Goal: Task Accomplishment & Management: Manage account settings

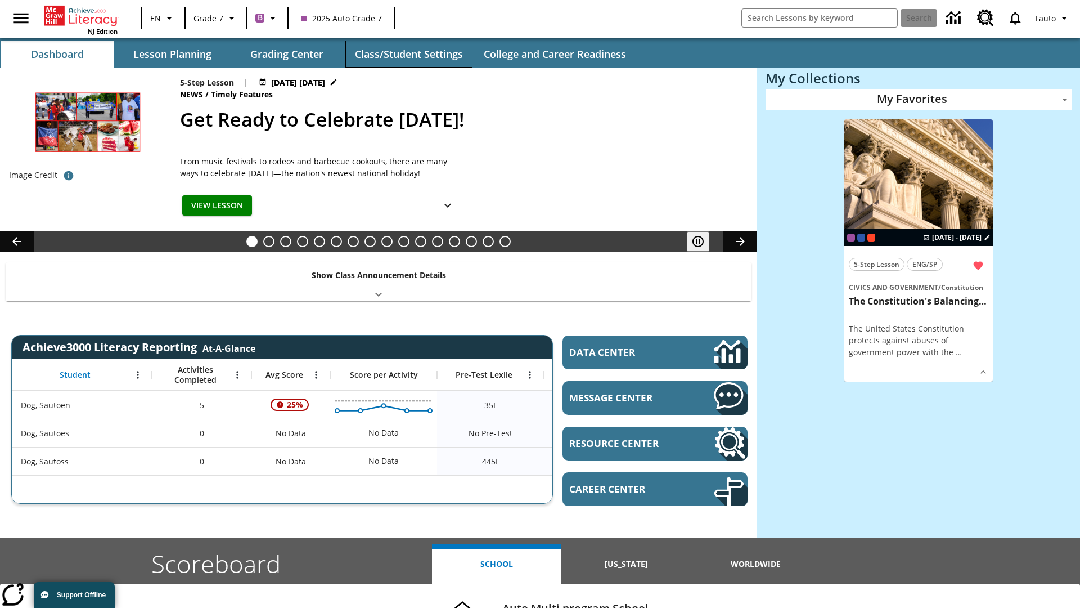
click at [408, 54] on button "Class/Student Settings" at bounding box center [408, 54] width 127 height 27
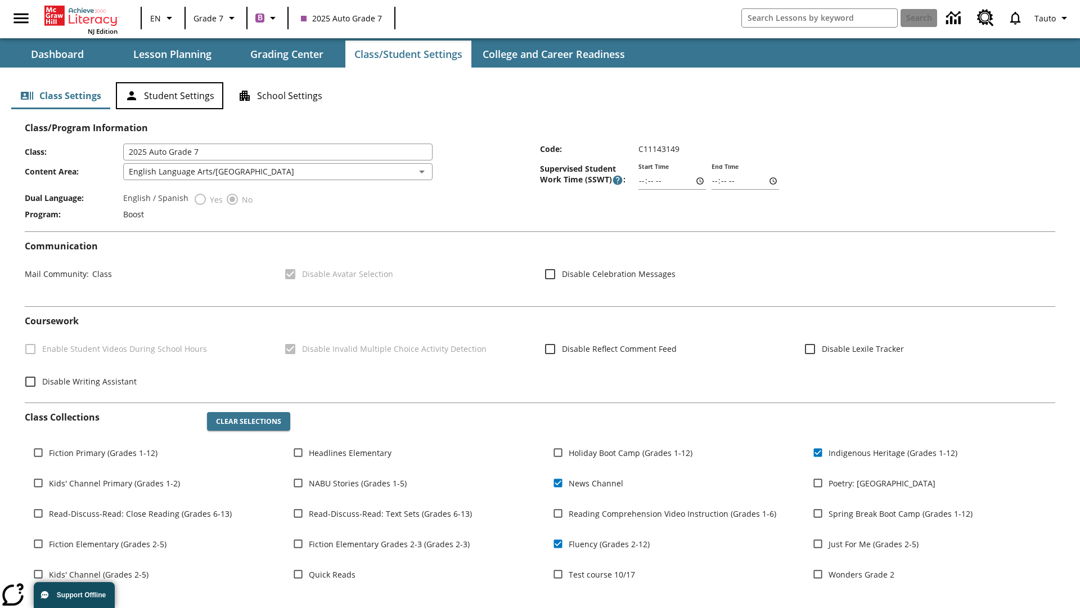
click at [169, 96] on button "Student Settings" at bounding box center [169, 95] width 107 height 27
